Goal: Information Seeking & Learning: Learn about a topic

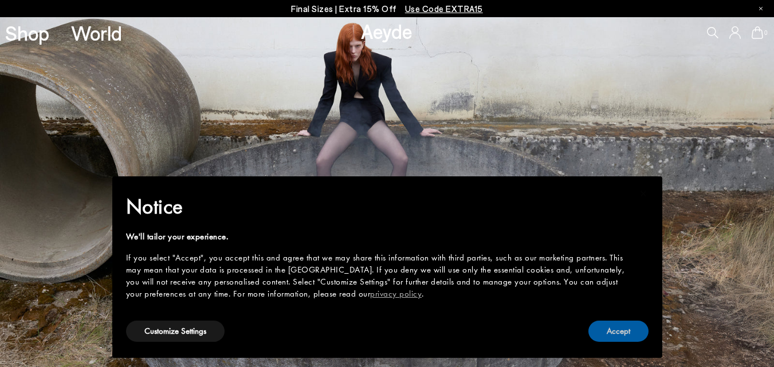
click at [626, 329] on button "Accept" at bounding box center [618, 331] width 60 height 21
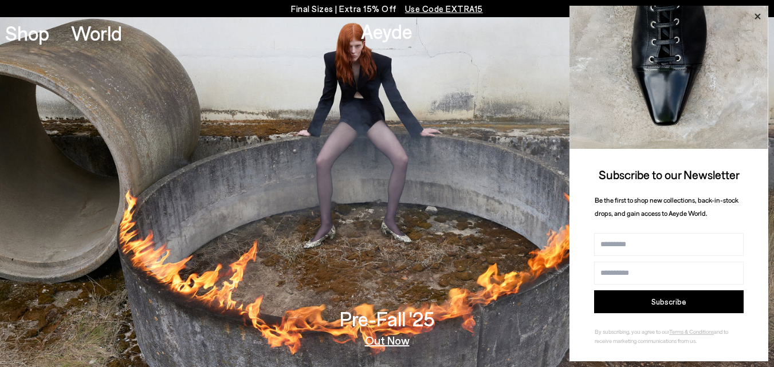
click at [755, 15] on icon at bounding box center [757, 16] width 15 height 15
click at [394, 31] on link "Aeyde" at bounding box center [387, 31] width 52 height 24
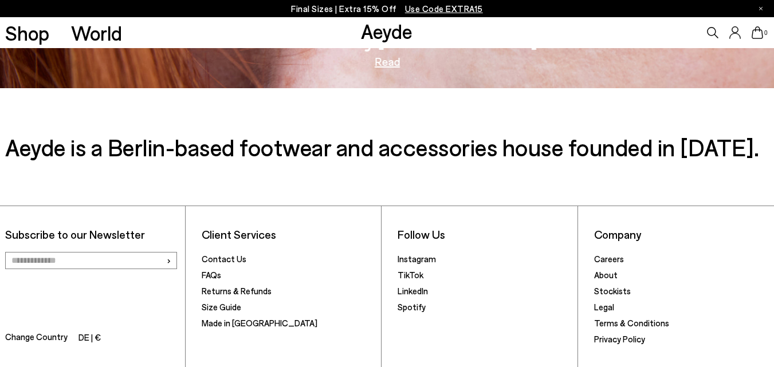
scroll to position [1716, 0]
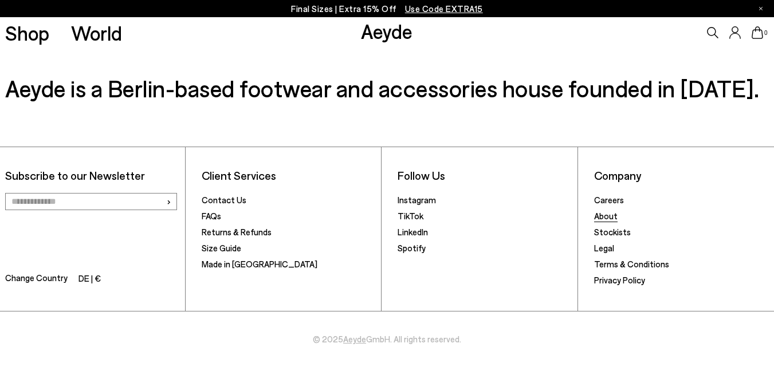
click at [603, 213] on link "About" at bounding box center [605, 216] width 23 height 10
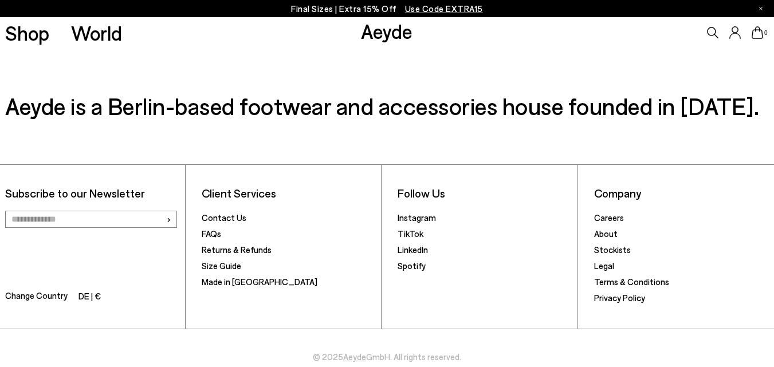
scroll to position [528, 0]
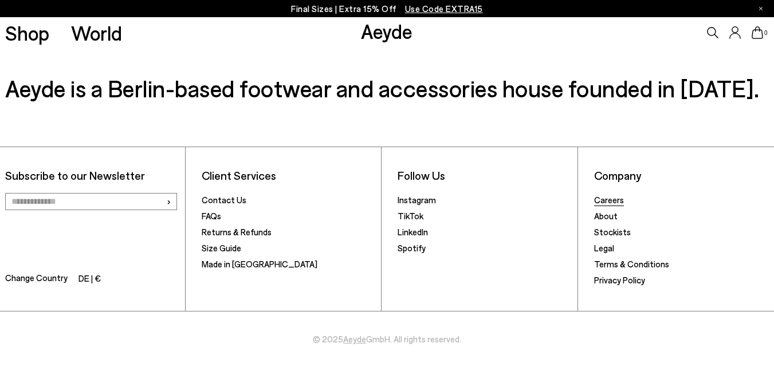
click at [608, 199] on link "Careers" at bounding box center [609, 200] width 30 height 10
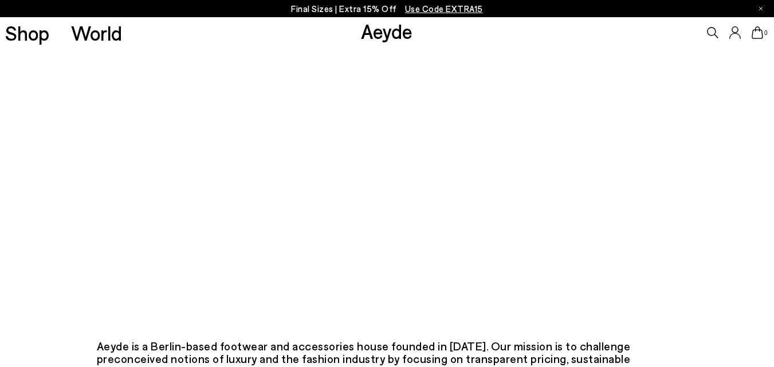
scroll to position [229, 0]
